Goal: Task Accomplishment & Management: Manage account settings

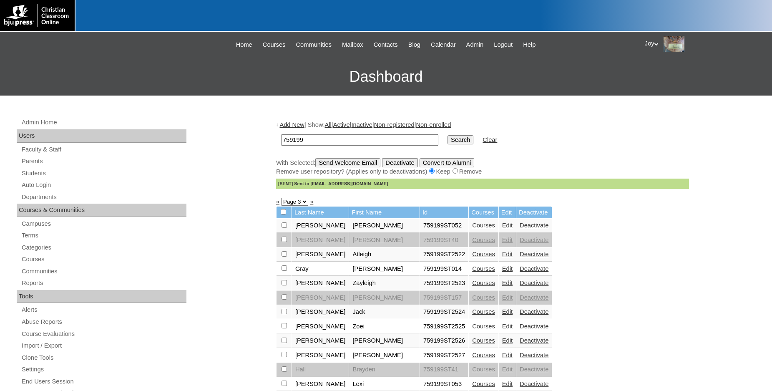
drag, startPoint x: 339, startPoint y: 140, endPoint x: 247, endPoint y: 139, distance: 92.6
click at [281, 139] on input "759199" at bounding box center [359, 139] width 157 height 11
type input "77730323"
click at [453, 141] on input "Search" at bounding box center [460, 139] width 26 height 9
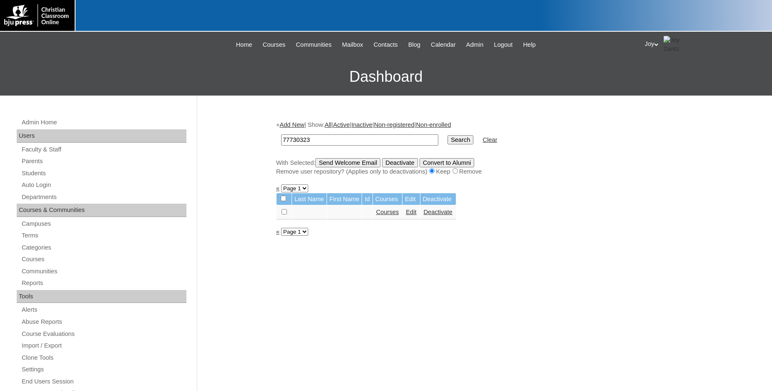
click at [319, 142] on input "77730323" at bounding box center [359, 139] width 157 height 11
click at [447, 140] on input "Search" at bounding box center [460, 139] width 26 height 9
click at [20, 163] on div "Admin Home Users Faculty & Staff Parents Students Auto Login Departments Course…" at bounding box center [103, 386] width 180 height 539
click at [28, 163] on link "Parents" at bounding box center [104, 161] width 166 height 10
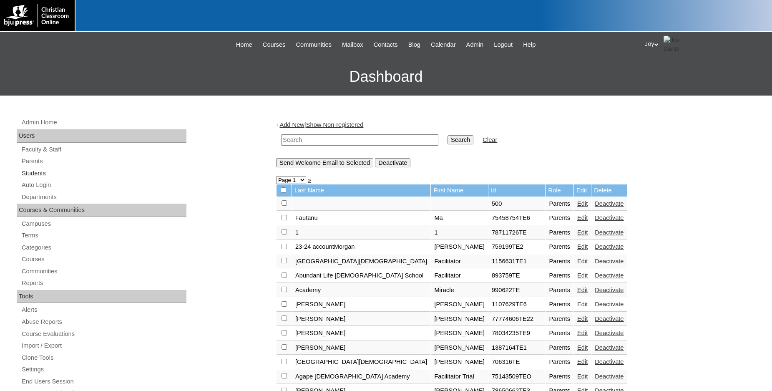
click at [60, 173] on link "Students" at bounding box center [104, 173] width 166 height 10
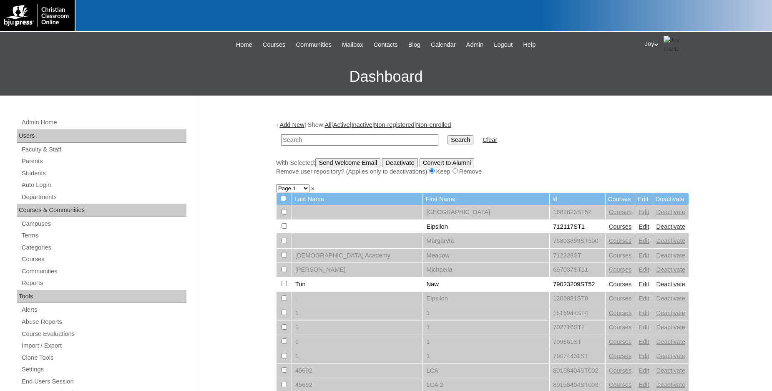
click at [364, 135] on input "text" at bounding box center [359, 139] width 157 height 11
type input "77730323"
click at [447, 135] on input "Search" at bounding box center [460, 139] width 26 height 9
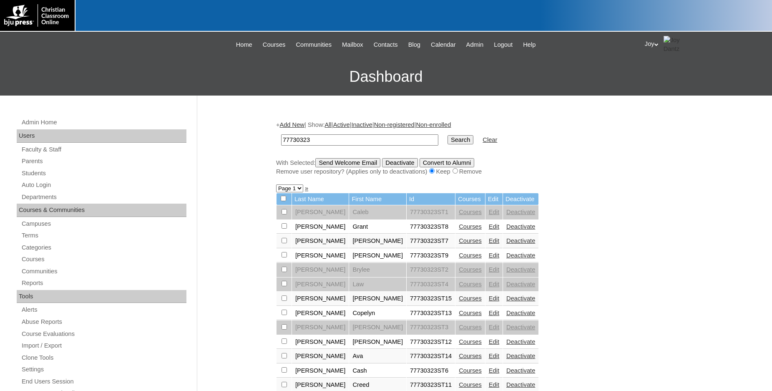
drag, startPoint x: 318, startPoint y: 138, endPoint x: 196, endPoint y: 150, distance: 122.8
click at [281, 145] on input "77730323" at bounding box center [359, 139] width 157 height 11
click at [36, 159] on link "Parents" at bounding box center [104, 161] width 166 height 10
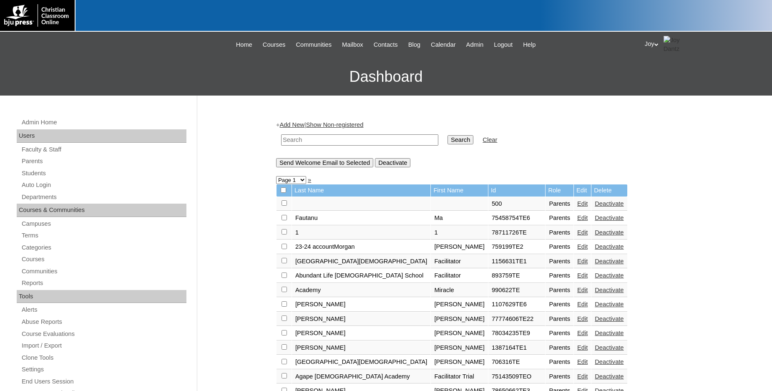
click at [336, 141] on input "text" at bounding box center [359, 139] width 157 height 11
paste input "76096945"
type input "76096945"
click at [451, 139] on input "Search" at bounding box center [460, 139] width 26 height 9
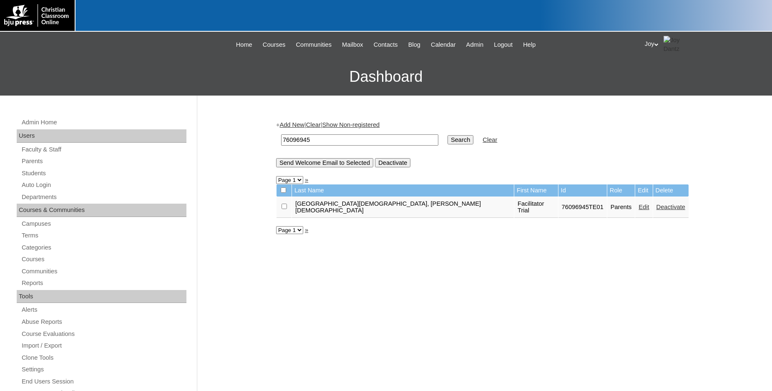
click at [638, 205] on link "Edit" at bounding box center [643, 206] width 10 height 7
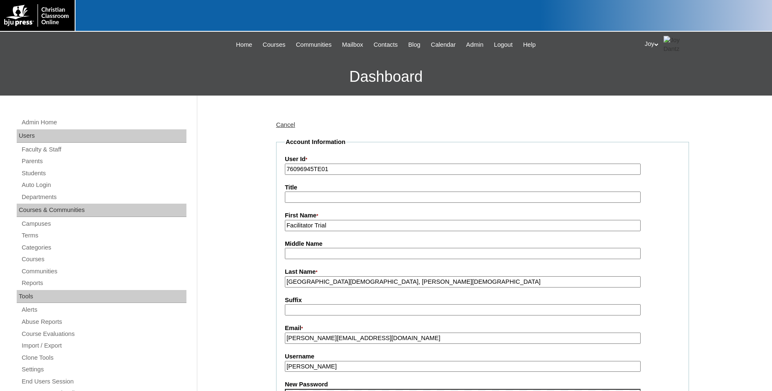
drag, startPoint x: 292, startPoint y: 115, endPoint x: 289, endPoint y: 122, distance: 7.3
click at [289, 122] on link "Cancel" at bounding box center [285, 124] width 19 height 7
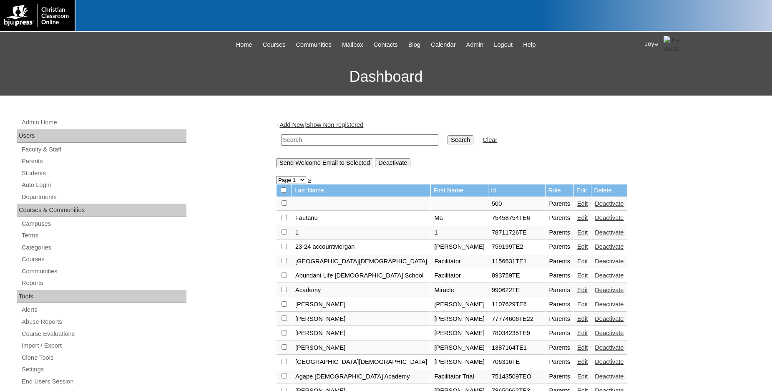
paste input "[PERSON_NAME][EMAIL_ADDRESS][PERSON_NAME][DOMAIN_NAME]"
type input "[PERSON_NAME][EMAIL_ADDRESS][PERSON_NAME][DOMAIN_NAME]"
click at [439, 130] on table "jana.watson@fbcslafayette.com Search Clear" at bounding box center [389, 139] width 226 height 21
click at [447, 143] on input "Search" at bounding box center [460, 139] width 26 height 9
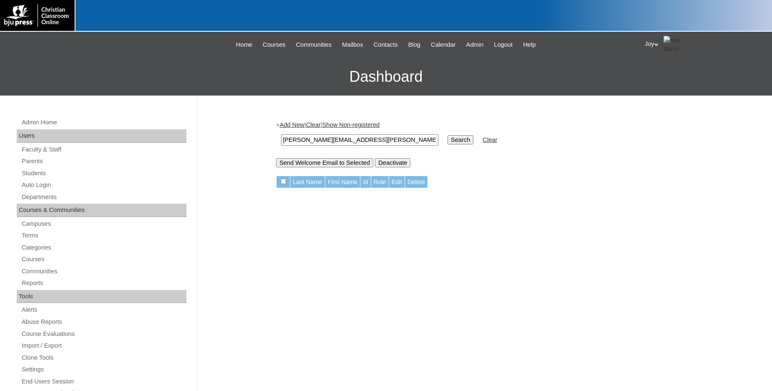
click at [397, 143] on input "[PERSON_NAME][EMAIL_ADDRESS][PERSON_NAME][DOMAIN_NAME]" at bounding box center [359, 139] width 157 height 11
drag, startPoint x: 317, startPoint y: 140, endPoint x: 49, endPoint y: 118, distance: 269.0
click at [281, 140] on input "[PERSON_NAME][EMAIL_ADDRESS][PERSON_NAME][DOMAIN_NAME]" at bounding box center [359, 139] width 157 height 11
type input "*@[DOMAIN_NAME]"
click at [447, 135] on input "Search" at bounding box center [460, 139] width 26 height 9
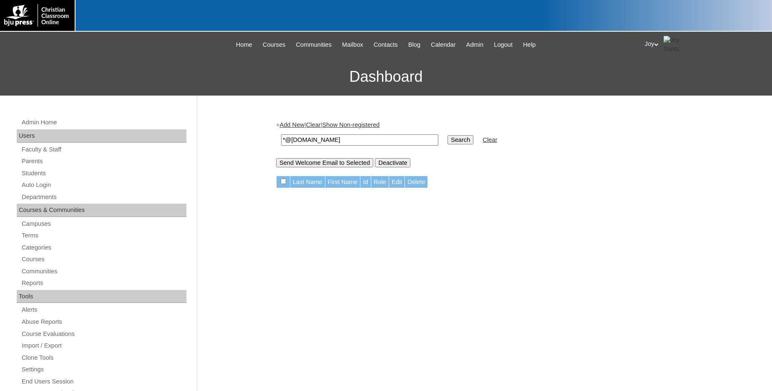
click at [656, 193] on div "+ Add New | Clear | Show Non-registered *@[DOMAIN_NAME] Search Clear Send Welco…" at bounding box center [480, 391] width 417 height 558
drag, startPoint x: 385, startPoint y: 143, endPoint x: 128, endPoint y: 122, distance: 257.2
click at [281, 134] on input "*@[DOMAIN_NAME]" at bounding box center [359, 139] width 157 height 11
click at [40, 168] on div "Admin Home Users Faculty & Staff Parents Students Auto Login Departments Course…" at bounding box center [103, 386] width 180 height 539
click at [43, 160] on link "Parents" at bounding box center [104, 161] width 166 height 10
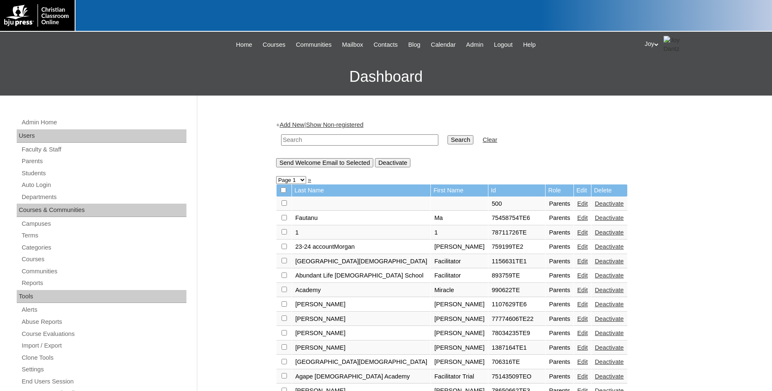
paste input "733883"
type input "733883"
click at [447, 137] on input "Search" at bounding box center [460, 139] width 26 height 9
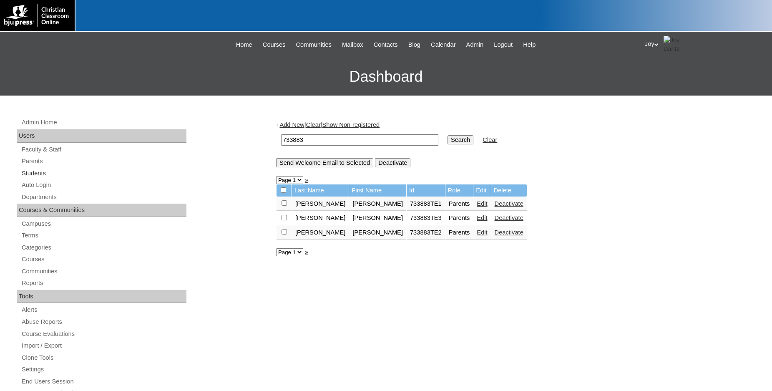
click at [26, 173] on link "Students" at bounding box center [104, 173] width 166 height 10
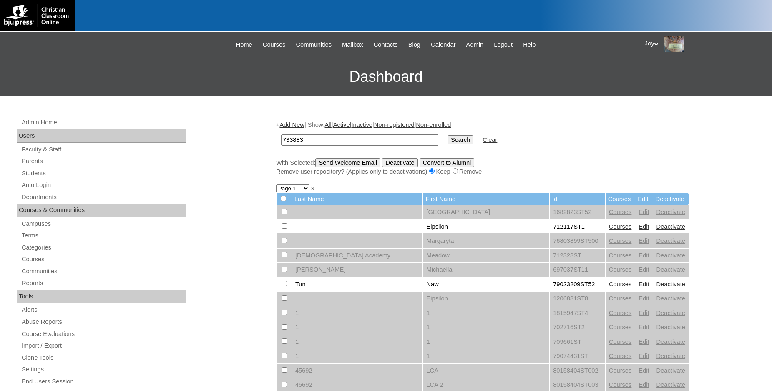
type input "733883"
click at [447, 137] on input "Search" at bounding box center [460, 139] width 26 height 9
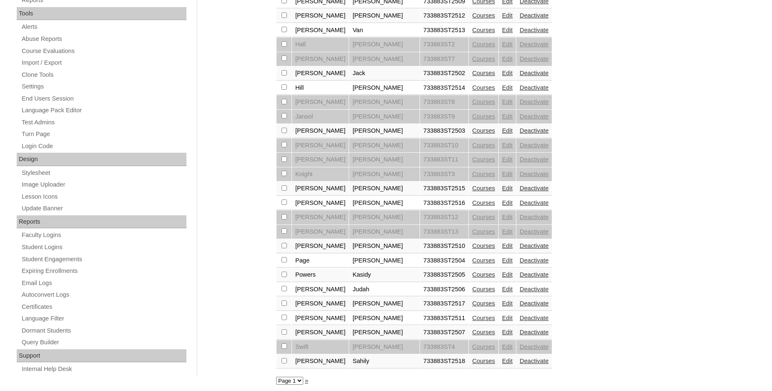
scroll to position [296, 0]
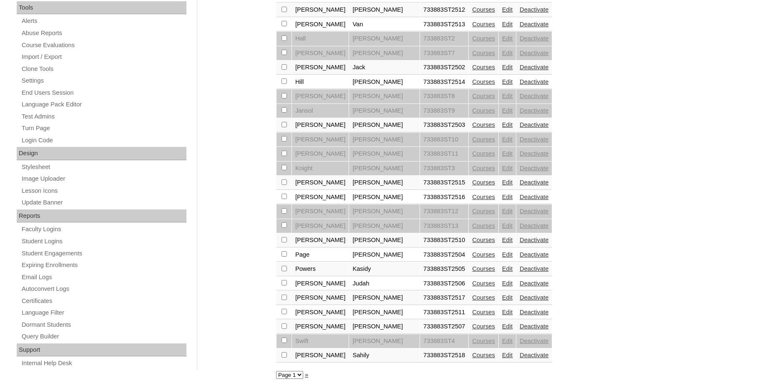
click at [307, 378] on link "»" at bounding box center [306, 374] width 3 height 7
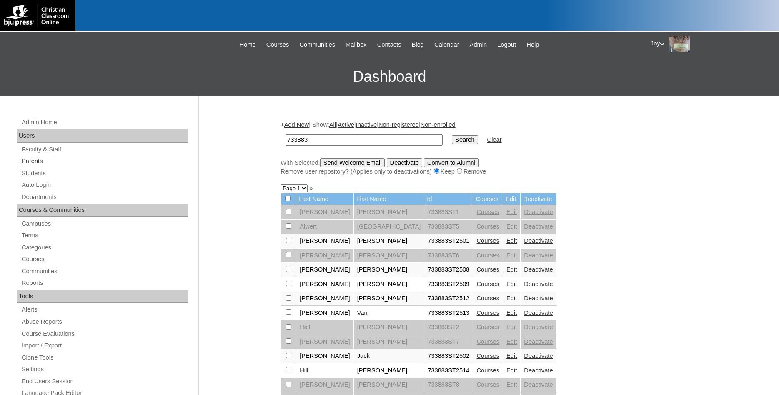
click at [49, 165] on link "Parents" at bounding box center [104, 161] width 167 height 10
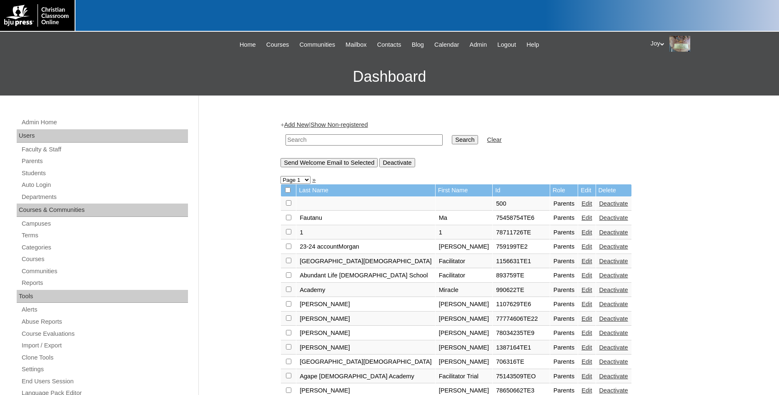
click at [413, 140] on input "text" at bounding box center [364, 139] width 157 height 11
click at [344, 140] on input "[PERSON_NAME][EMAIL_ADDRESS][PERSON_NAME][DOMAIN_NAME]" at bounding box center [364, 139] width 157 height 11
click at [342, 139] on input "[PERSON_NAME].[PERSON_NAME]@fcbslayfayette,.com" at bounding box center [364, 139] width 157 height 11
type input "[PERSON_NAME].[PERSON_NAME]@fbcslayfayette,.com"
click at [452, 135] on input "Search" at bounding box center [465, 139] width 26 height 9
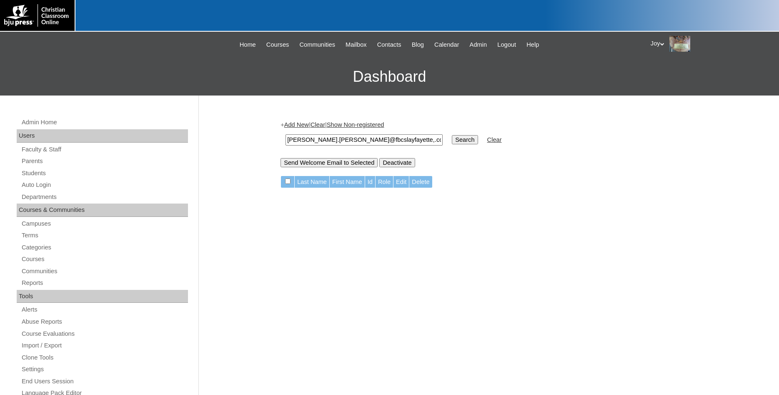
drag, startPoint x: 421, startPoint y: 140, endPoint x: 263, endPoint y: 128, distance: 157.7
click at [286, 134] on input "[PERSON_NAME].[PERSON_NAME]@fbcslayfayette,.com" at bounding box center [364, 139] width 157 height 11
click at [376, 142] on input "teresa.wright@fbcslayfayette,.com" at bounding box center [364, 139] width 157 height 11
click at [376, 141] on input "teresa.wright@fbcslayfayette,.com" at bounding box center [364, 139] width 157 height 11
type input "[PERSON_NAME][EMAIL_ADDRESS][PERSON_NAME][DOMAIN_NAME]"
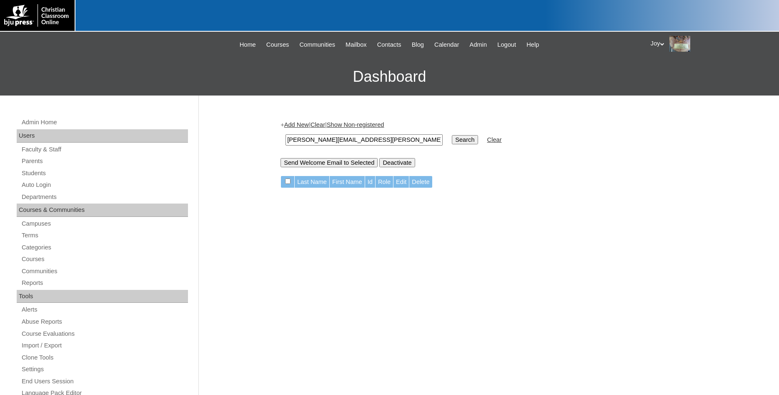
click at [452, 135] on input "Search" at bounding box center [465, 139] width 26 height 9
drag, startPoint x: 424, startPoint y: 138, endPoint x: 171, endPoint y: 123, distance: 253.9
click at [286, 134] on input "[PERSON_NAME][EMAIL_ADDRESS][PERSON_NAME][DOMAIN_NAME]" at bounding box center [364, 139] width 157 height 11
paste input "[PERSON_NAME].[PERSON_NAME]@fbcsla"
drag, startPoint x: 324, startPoint y: 138, endPoint x: 156, endPoint y: 114, distance: 170.6
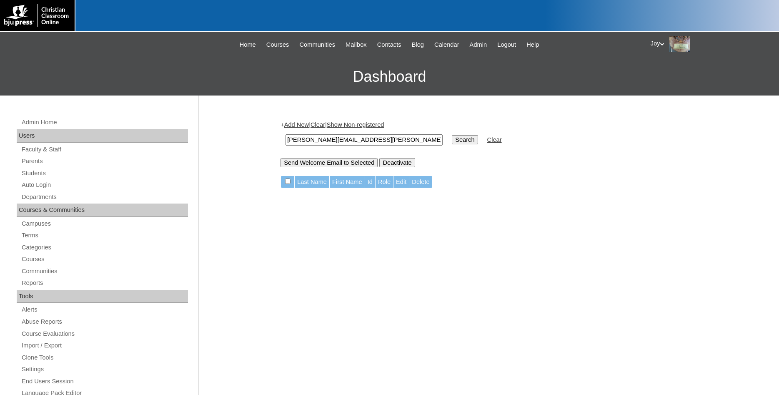
click at [286, 134] on input "[PERSON_NAME][EMAIL_ADDRESS][PERSON_NAME][DOMAIN_NAME]" at bounding box center [364, 139] width 157 height 11
type input "[PERSON_NAME][EMAIL_ADDRESS][PERSON_NAME][DOMAIN_NAME]"
click at [452, 135] on input "Search" at bounding box center [465, 139] width 26 height 9
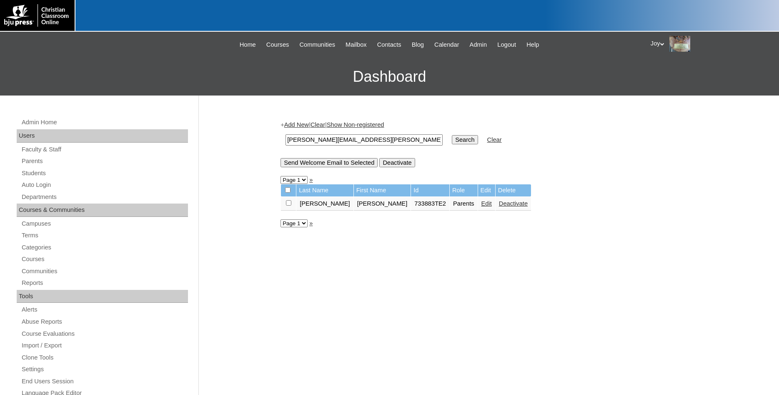
click at [482, 206] on link "Edit" at bounding box center [487, 203] width 10 height 7
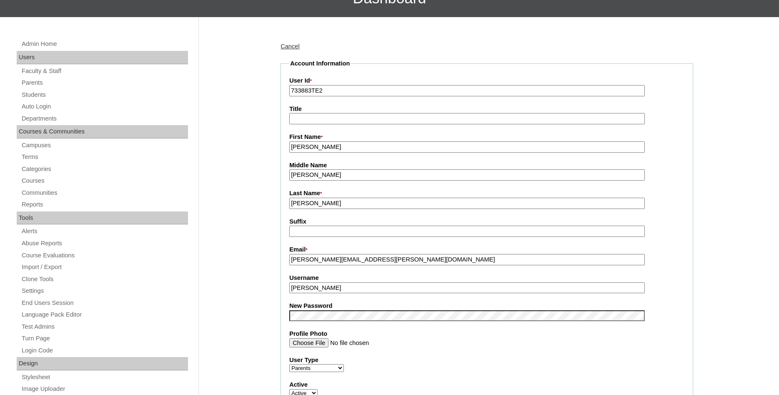
scroll to position [25, 0]
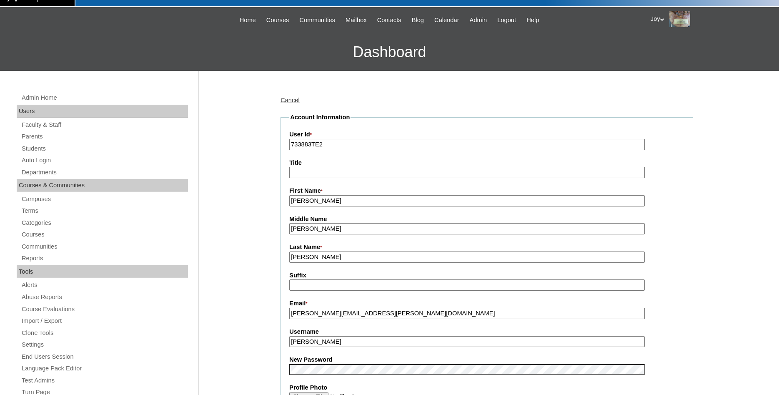
click at [330, 203] on input "[PERSON_NAME]" at bounding box center [467, 200] width 356 height 11
drag, startPoint x: 330, startPoint y: 203, endPoint x: -201, endPoint y: 143, distance: 534.0
click at [289, 195] on input "Joshua" at bounding box center [467, 200] width 356 height 11
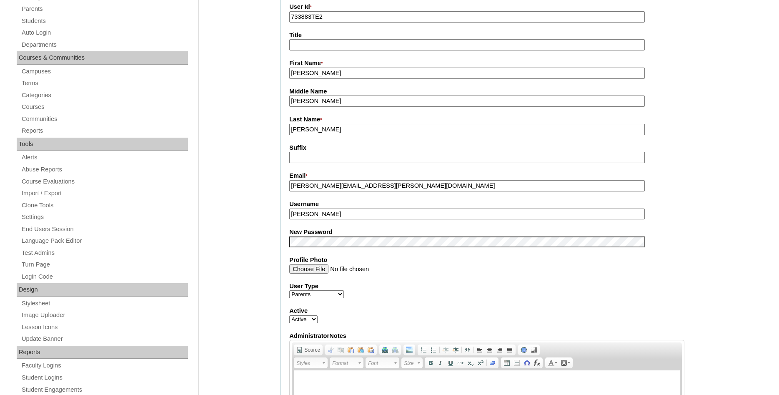
scroll to position [0, 0]
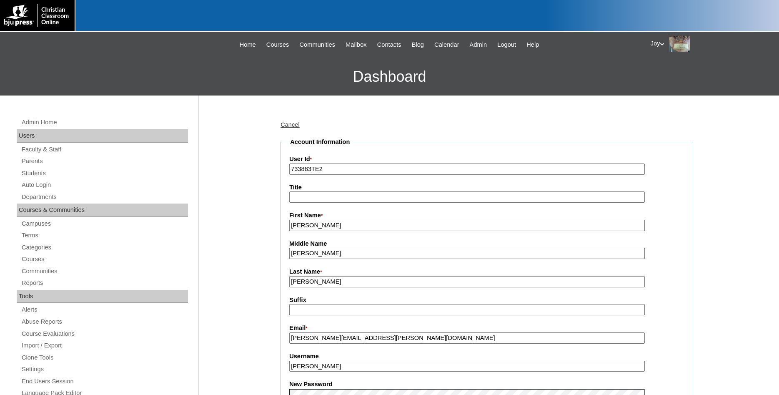
type input "Teresa"
drag, startPoint x: 315, startPoint y: 254, endPoint x: 53, endPoint y: 220, distance: 264.5
click at [289, 248] on input "[PERSON_NAME]" at bounding box center [467, 253] width 356 height 11
drag, startPoint x: 349, startPoint y: 279, endPoint x: 17, endPoint y: 262, distance: 332.3
click at [289, 276] on input "Snelling" at bounding box center [467, 281] width 356 height 11
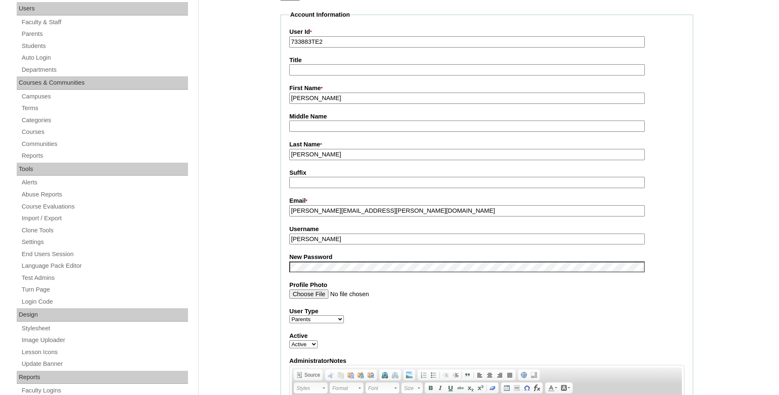
scroll to position [128, 0]
type input "[PERSON_NAME]"
drag, startPoint x: 345, startPoint y: 241, endPoint x: 94, endPoint y: 206, distance: 253.4
click at [289, 233] on input "Joshua Snelling" at bounding box center [467, 238] width 356 height 11
click at [401, 212] on input "[PERSON_NAME][EMAIL_ADDRESS][PERSON_NAME][DOMAIN_NAME]" at bounding box center [467, 210] width 356 height 11
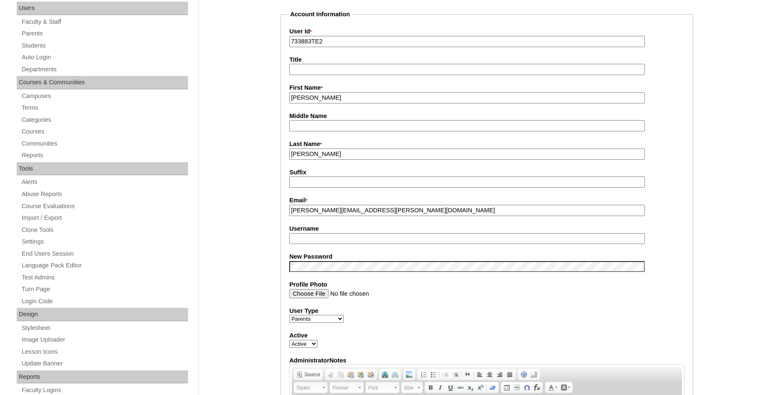
click at [329, 239] on input "Username" at bounding box center [467, 238] width 356 height 11
type input "t"
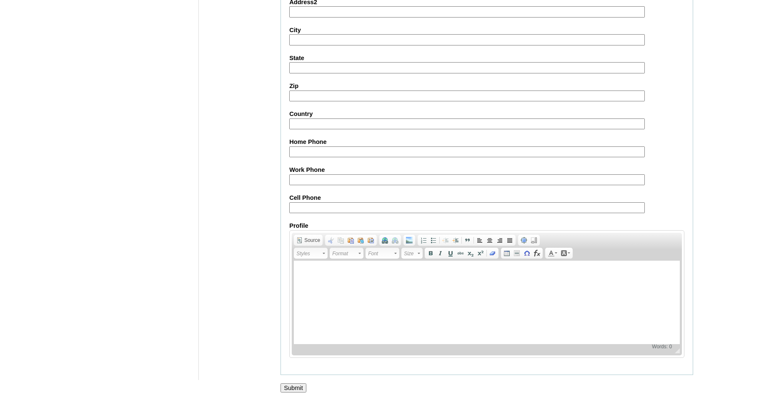
scroll to position [705, 0]
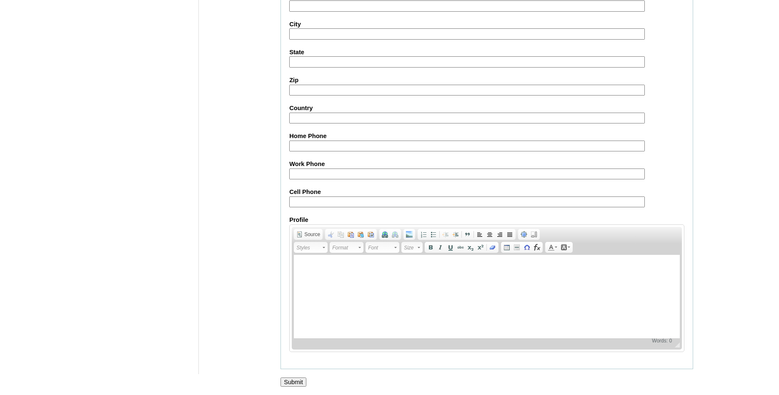
click at [286, 386] on div at bounding box center [389, 390] width 779 height 9
click at [291, 379] on input "Submit" at bounding box center [294, 381] width 26 height 9
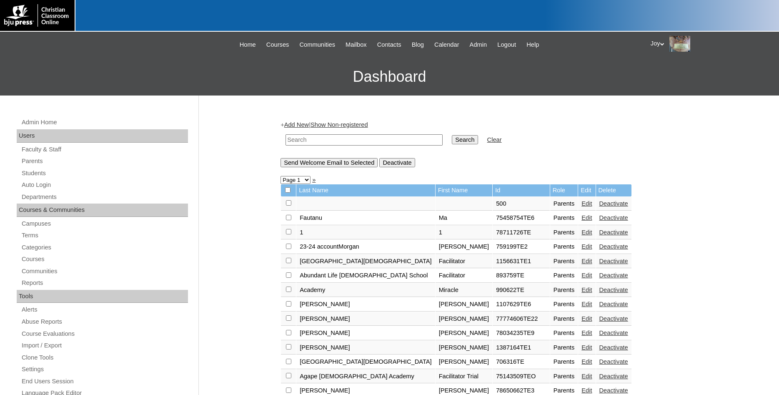
paste input "[PERSON_NAME][EMAIL_ADDRESS][PERSON_NAME][DOMAIN_NAME]"
type input "[PERSON_NAME][EMAIL_ADDRESS][PERSON_NAME][DOMAIN_NAME]"
click at [452, 140] on input "Search" at bounding box center [465, 139] width 26 height 9
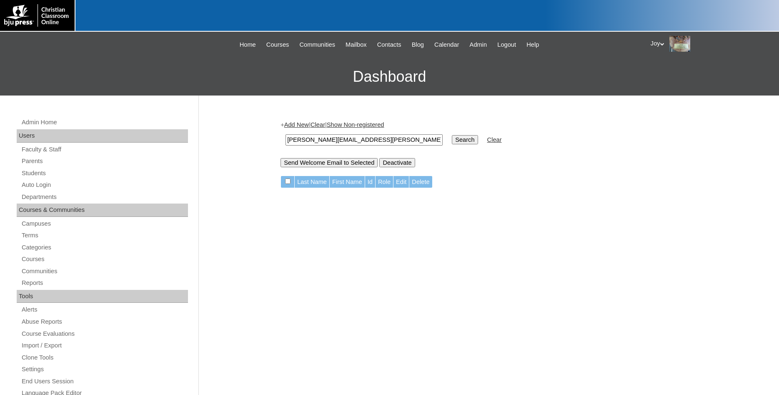
click at [325, 139] on input "[PERSON_NAME][EMAIL_ADDRESS][PERSON_NAME][DOMAIN_NAME]" at bounding box center [364, 139] width 157 height 11
click at [335, 140] on input "t@[DOMAIN_NAME]" at bounding box center [364, 139] width 157 height 11
click at [290, 139] on input "t@[DOMAIN_NAME]" at bounding box center [364, 139] width 157 height 11
type input "[PERSON_NAME][EMAIL_ADDRESS][PERSON_NAME][DOMAIN_NAME]"
click at [452, 138] on input "Search" at bounding box center [465, 139] width 26 height 9
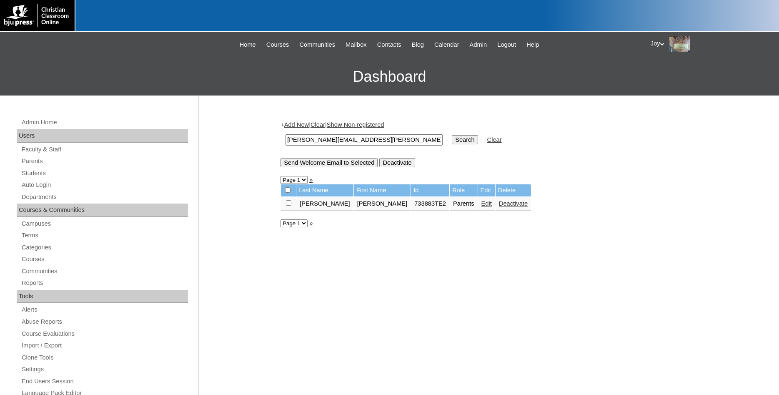
click at [290, 205] on input "checkbox" at bounding box center [288, 202] width 5 height 5
checkbox input "true"
click at [310, 164] on input "Send Welcome Email to Selected" at bounding box center [329, 162] width 97 height 9
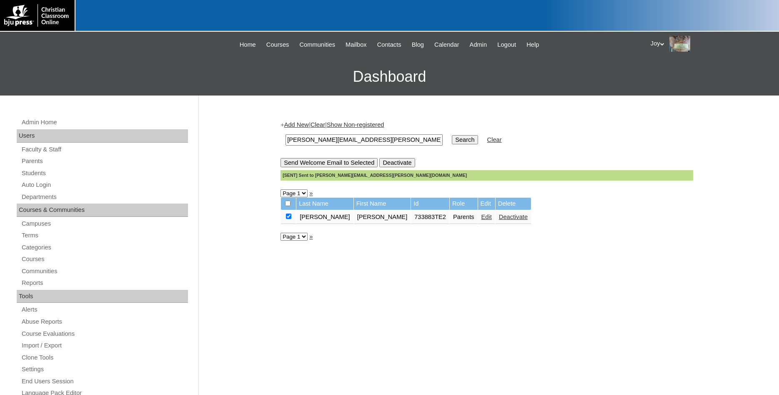
click at [482, 219] on link "Edit" at bounding box center [487, 216] width 10 height 7
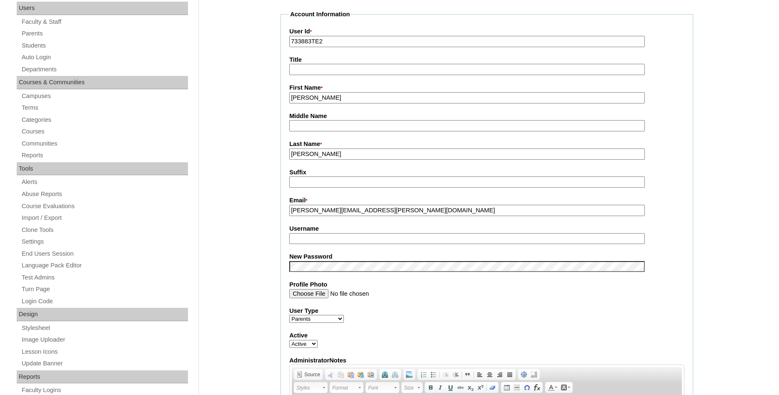
click at [373, 238] on input "Username" at bounding box center [467, 238] width 356 height 11
drag, startPoint x: 440, startPoint y: 211, endPoint x: 285, endPoint y: 193, distance: 155.7
click at [289, 205] on input "teresa.wright@fbcslafayette.com" at bounding box center [467, 210] width 356 height 11
paste input "[PERSON_NAME][EMAIL_ADDRESS][PERSON_NAME][DOMAIN_NAME]"
type input "[PERSON_NAME][EMAIL_ADDRESS][PERSON_NAME][DOMAIN_NAME]"
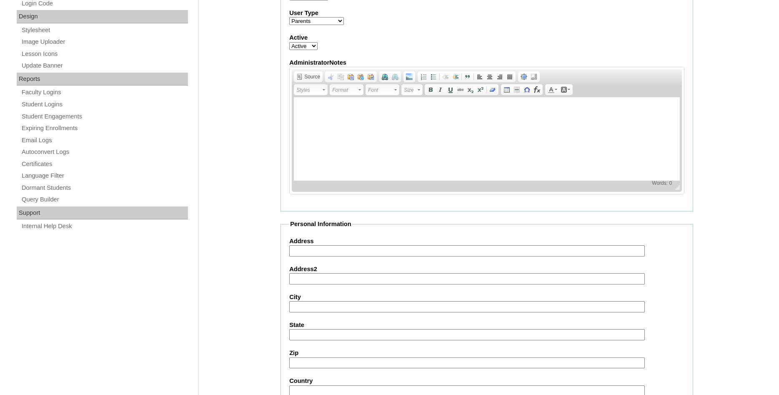
scroll to position [705, 0]
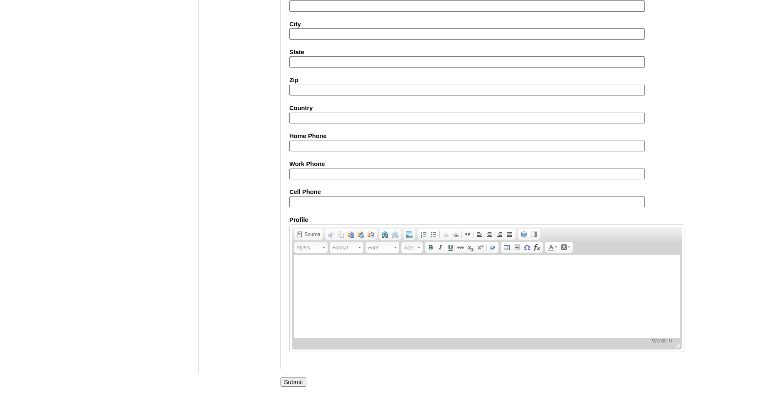
click at [294, 381] on input "Submit" at bounding box center [294, 381] width 26 height 9
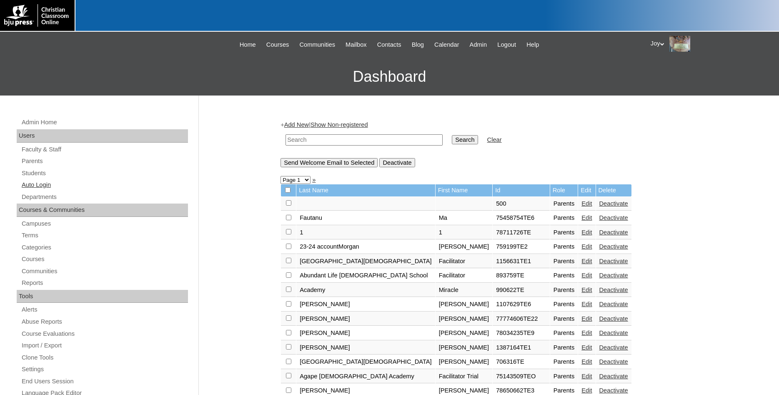
click at [34, 182] on link "Auto Login" at bounding box center [104, 185] width 167 height 10
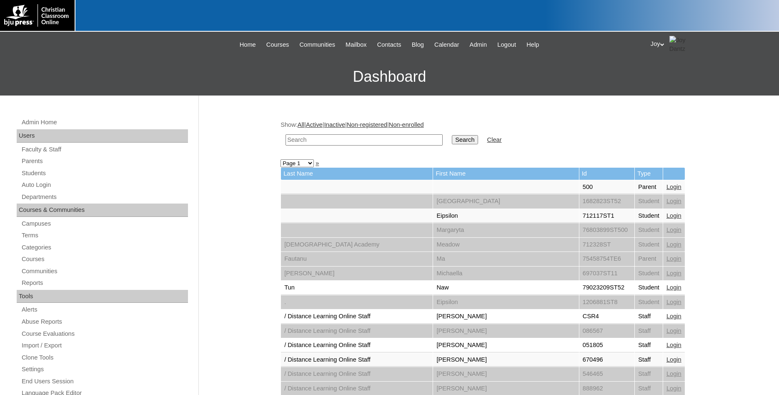
click at [318, 137] on input "text" at bounding box center [364, 139] width 157 height 11
type input "[PERSON_NAME][EMAIL_ADDRESS][PERSON_NAME][DOMAIN_NAME]"
click at [469, 138] on table "teresa.wright@fbcslafayette.com Search Clear" at bounding box center [394, 139] width 226 height 21
click at [452, 140] on input "Search" at bounding box center [465, 139] width 26 height 9
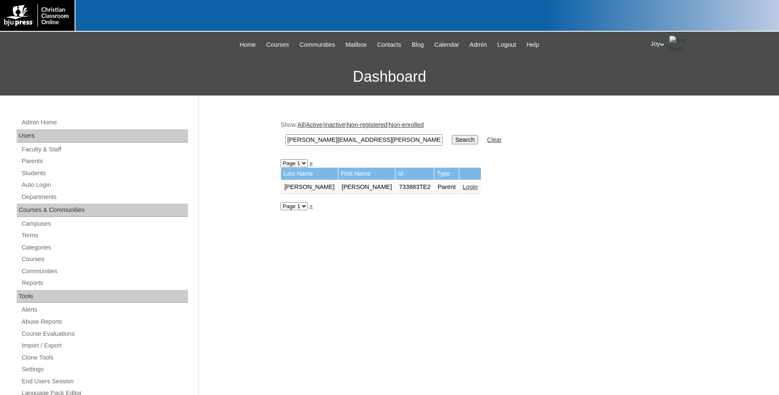
click at [463, 186] on link "Login" at bounding box center [470, 186] width 15 height 7
